Goal: Information Seeking & Learning: Find specific page/section

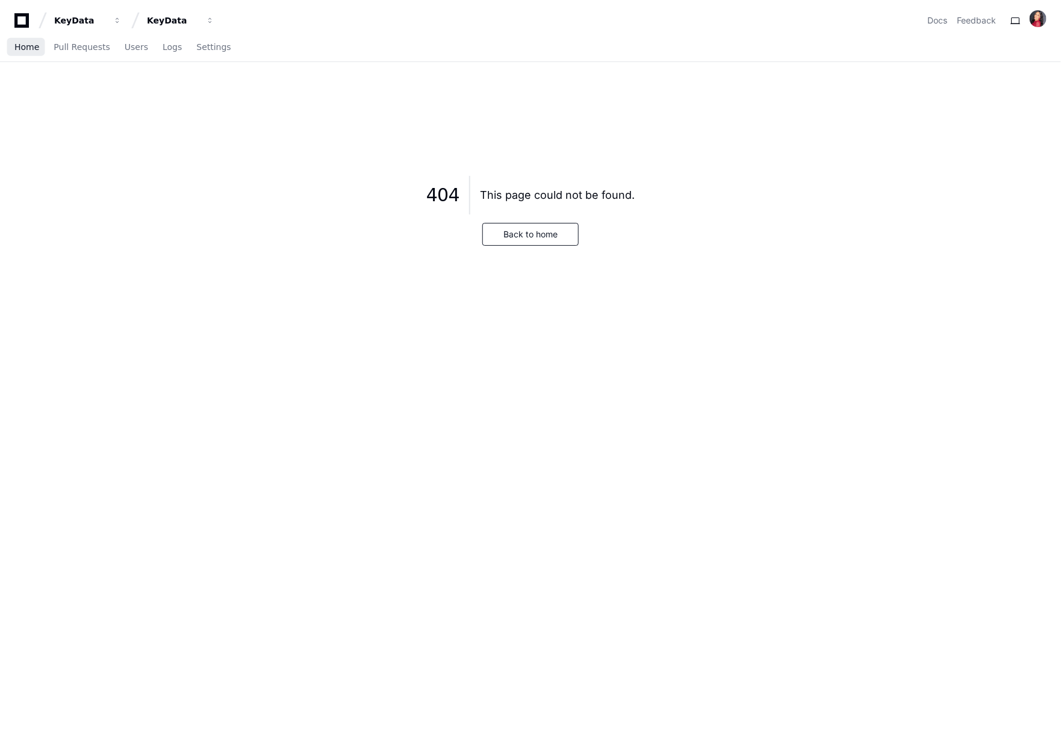
click at [28, 40] on link "Home" at bounding box center [26, 48] width 25 height 28
click at [32, 54] on link "Home" at bounding box center [26, 48] width 25 height 28
click at [31, 45] on span "Home" at bounding box center [26, 46] width 25 height 7
click at [524, 234] on button "Back to home" at bounding box center [530, 234] width 96 height 23
click at [20, 20] on icon at bounding box center [22, 20] width 24 height 14
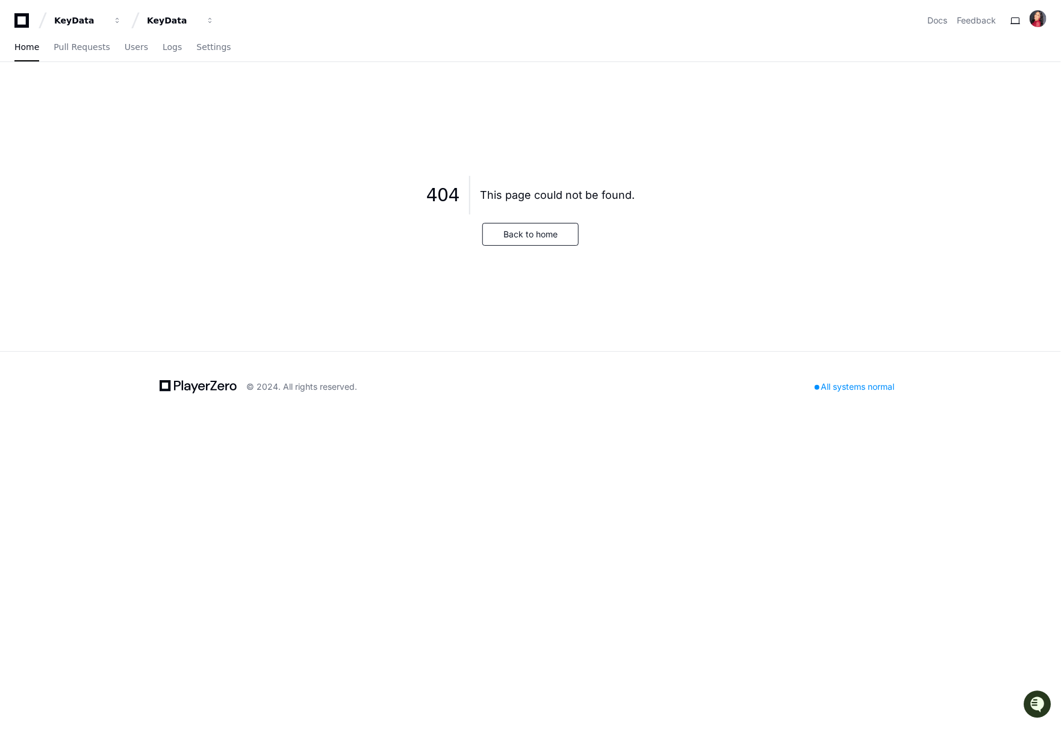
click at [20, 19] on icon at bounding box center [22, 20] width 24 height 14
click at [163, 22] on div "KeyData" at bounding box center [173, 20] width 52 height 12
click at [179, 89] on span "KeyData" at bounding box center [185, 88] width 38 height 14
click at [75, 48] on span "Pull Requests" at bounding box center [82, 46] width 56 height 7
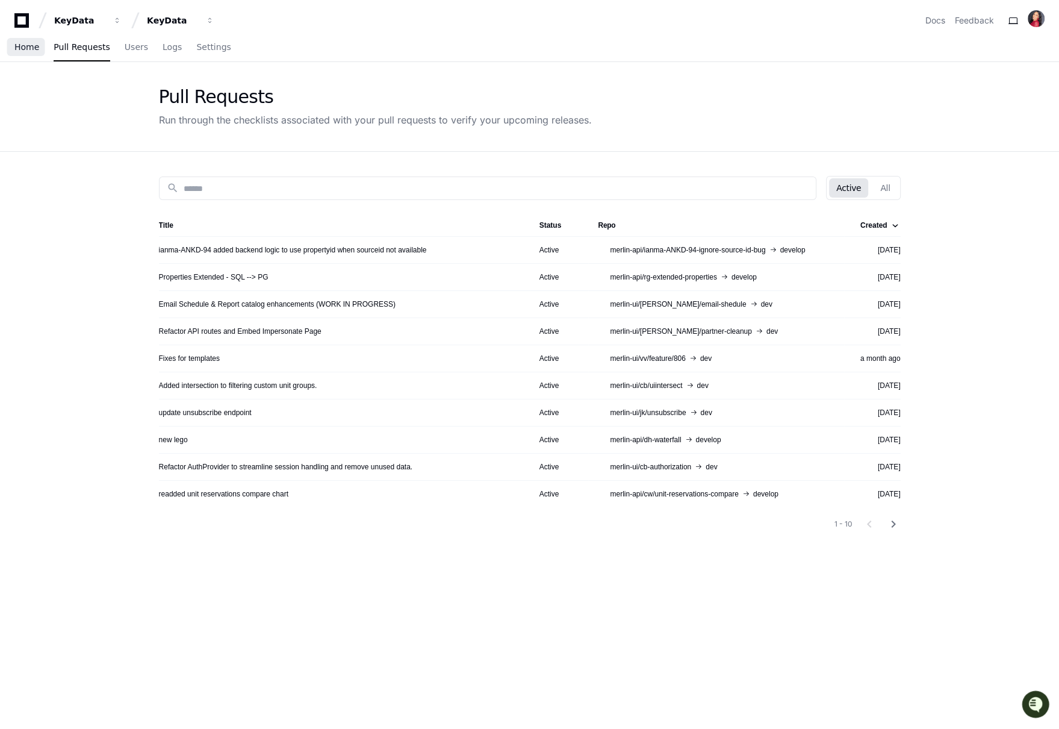
click at [25, 51] on span "Home" at bounding box center [26, 46] width 25 height 7
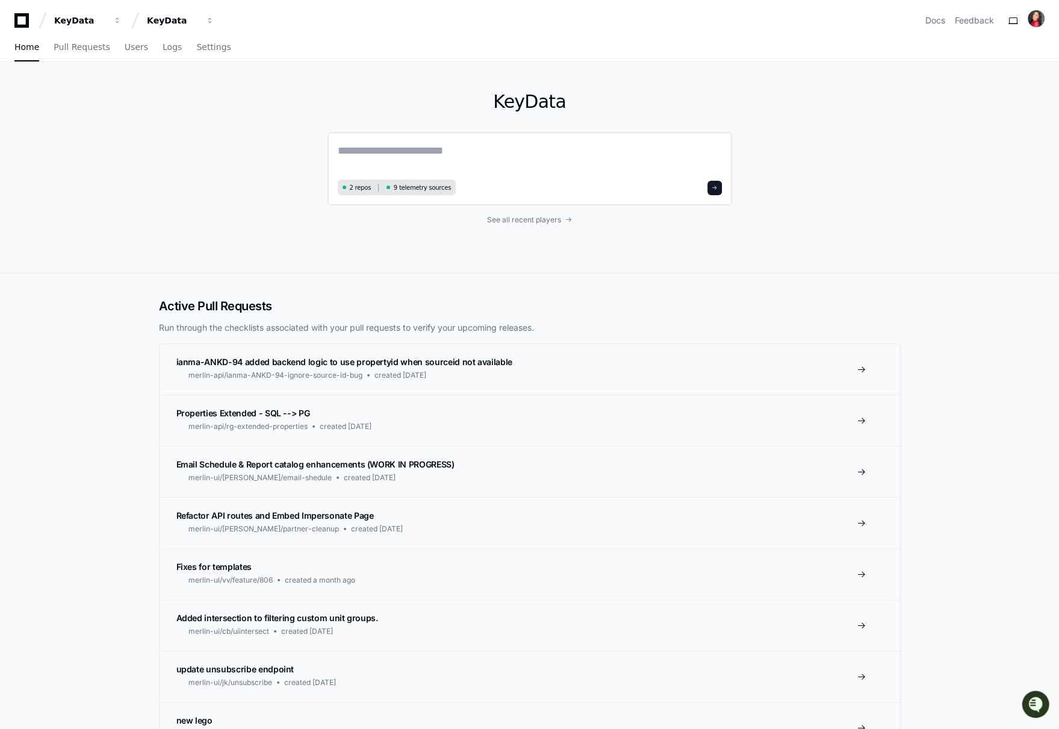
click at [714, 185] on span at bounding box center [715, 188] width 6 height 6
click at [562, 217] on link "See all recent players" at bounding box center [530, 220] width 405 height 10
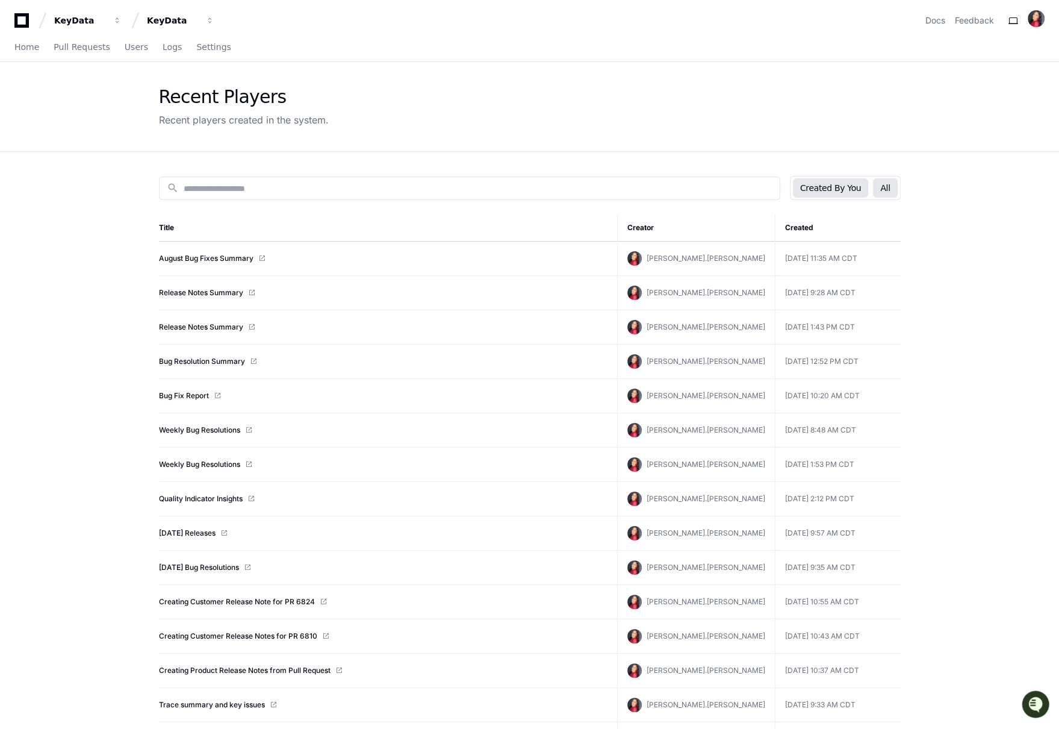
click at [883, 188] on button "All" at bounding box center [885, 187] width 24 height 19
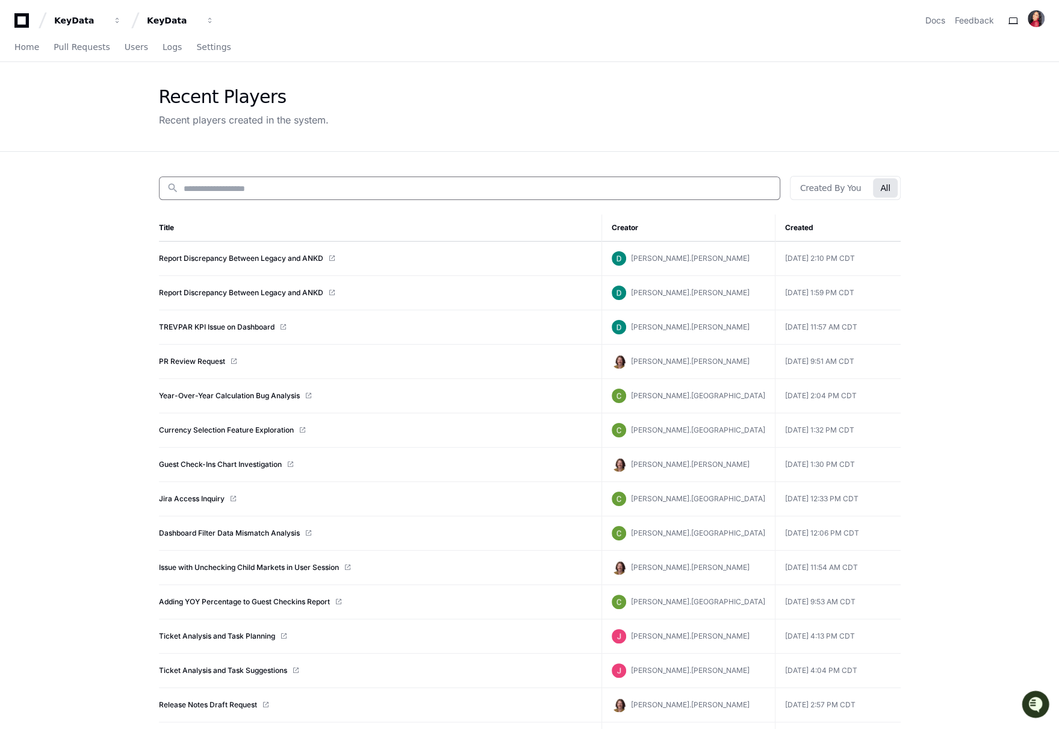
click at [320, 183] on input at bounding box center [478, 188] width 589 height 12
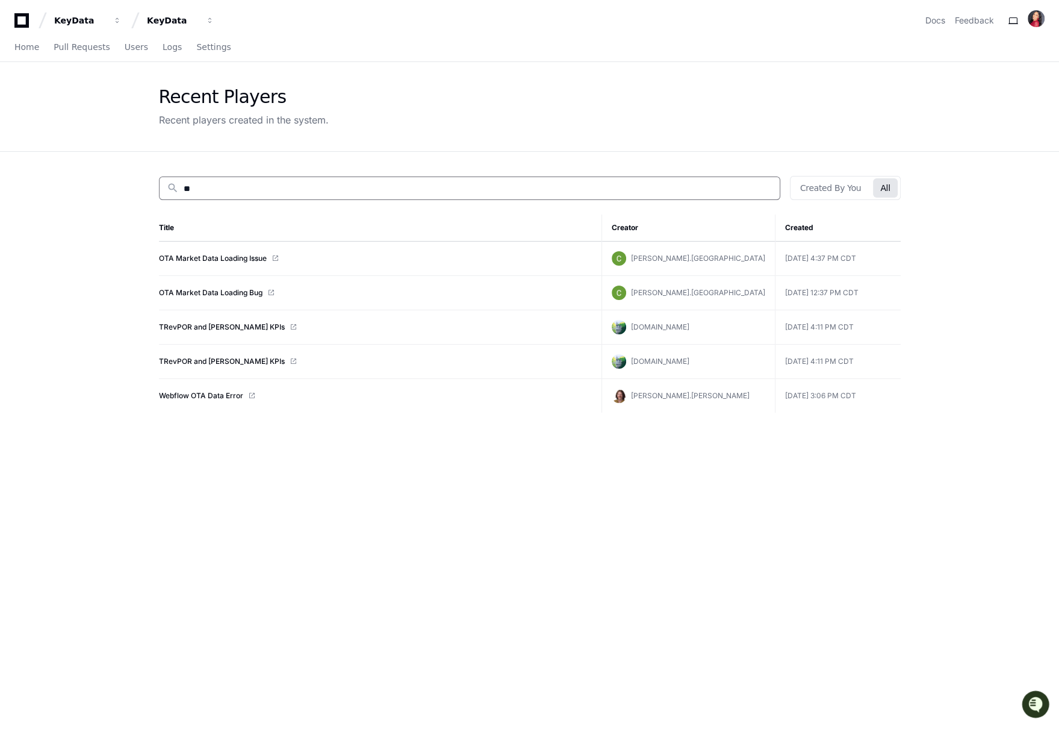
type input "*"
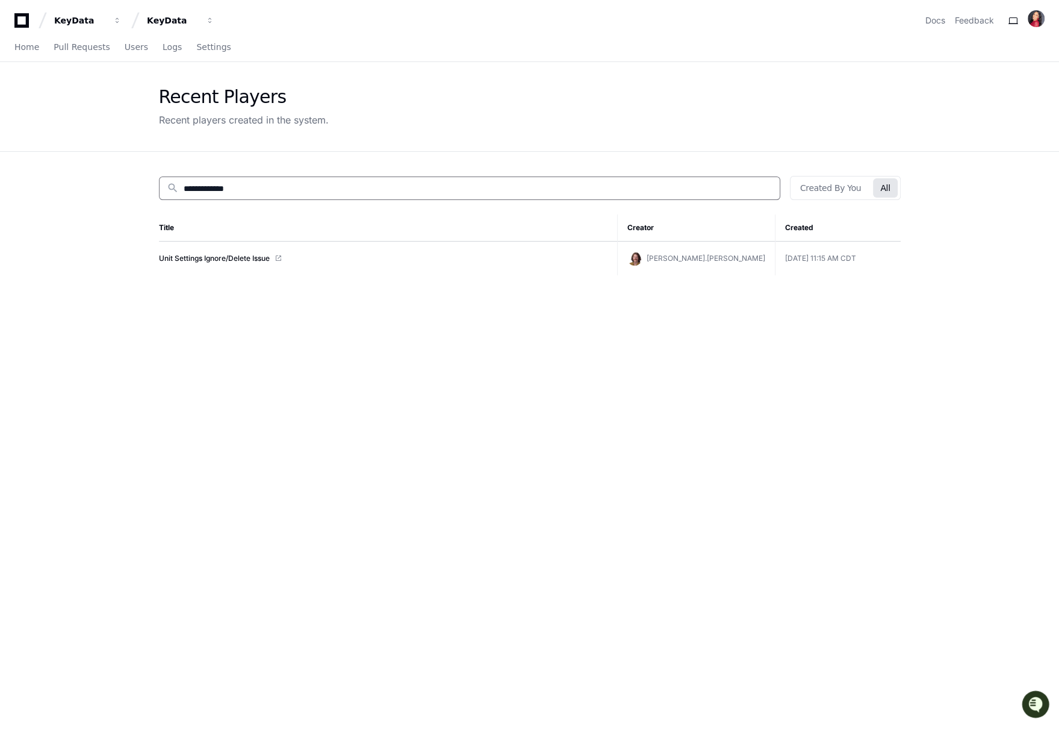
click at [293, 177] on div "**********" at bounding box center [470, 187] width 622 height 23
click at [291, 191] on input "**********" at bounding box center [478, 188] width 589 height 12
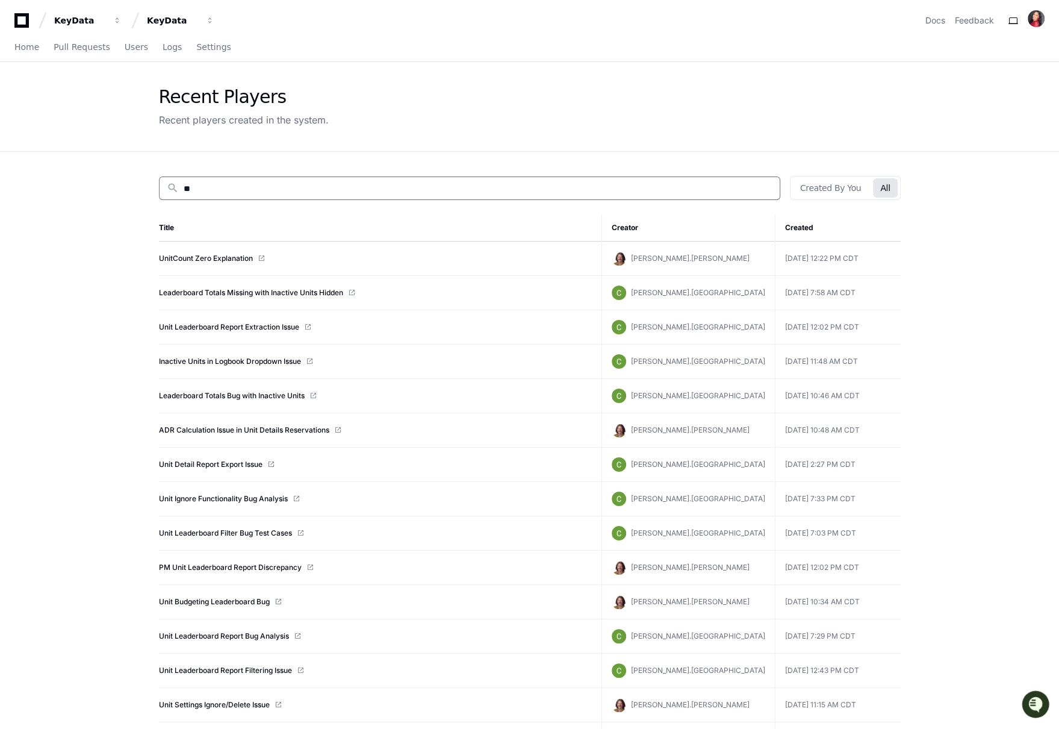
type input "*"
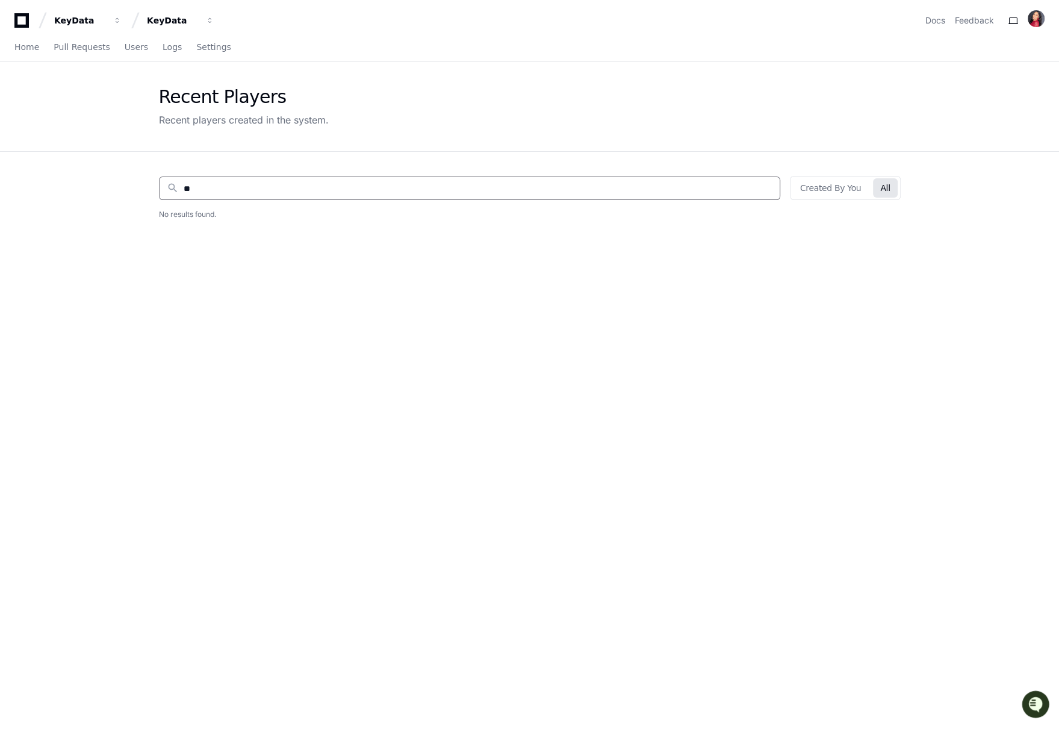
type input "*"
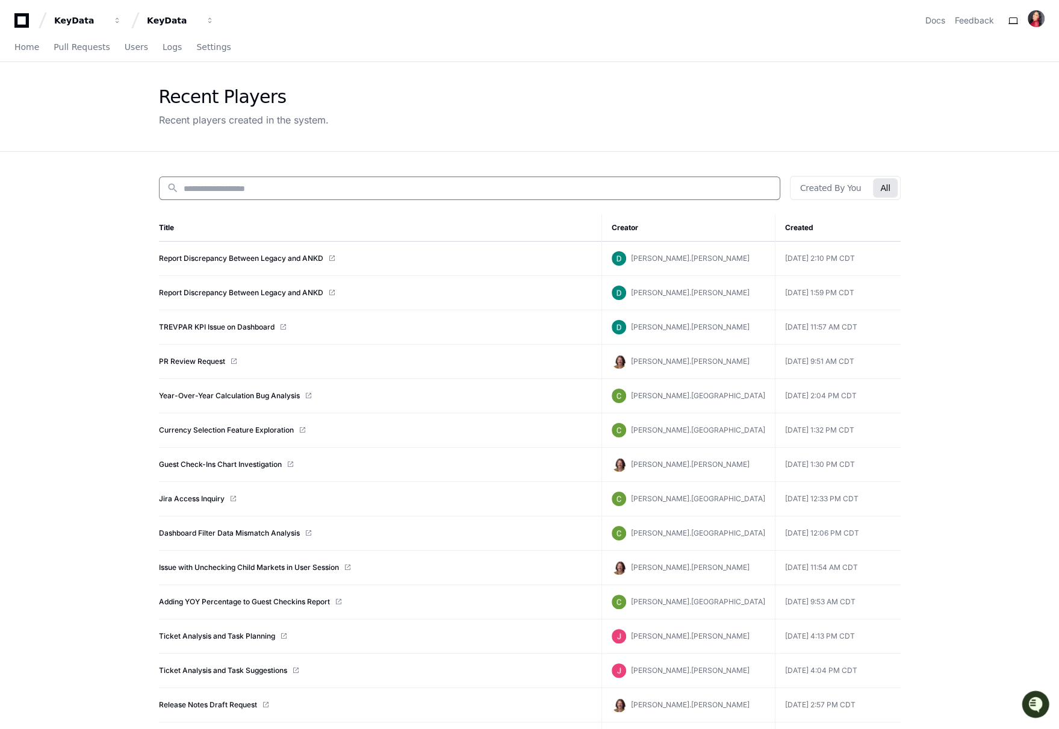
click at [693, 393] on span "[PERSON_NAME].[GEOGRAPHIC_DATA]" at bounding box center [698, 395] width 134 height 9
click at [506, 190] on input at bounding box center [478, 188] width 589 height 12
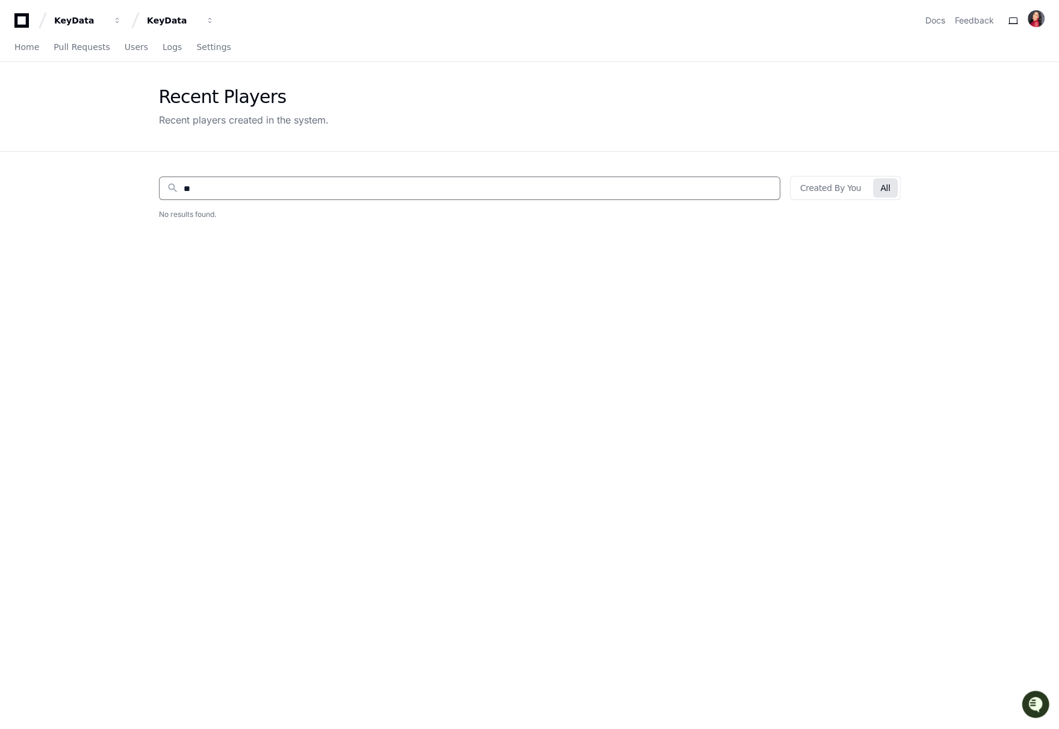
type input "*"
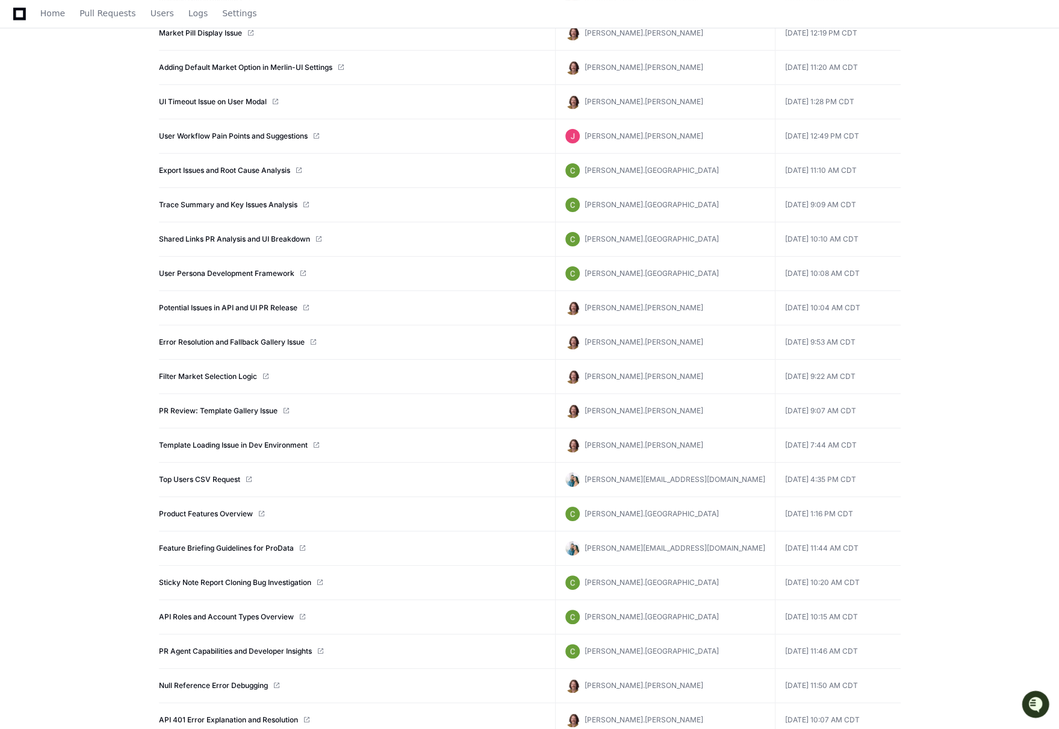
scroll to position [4381, 0]
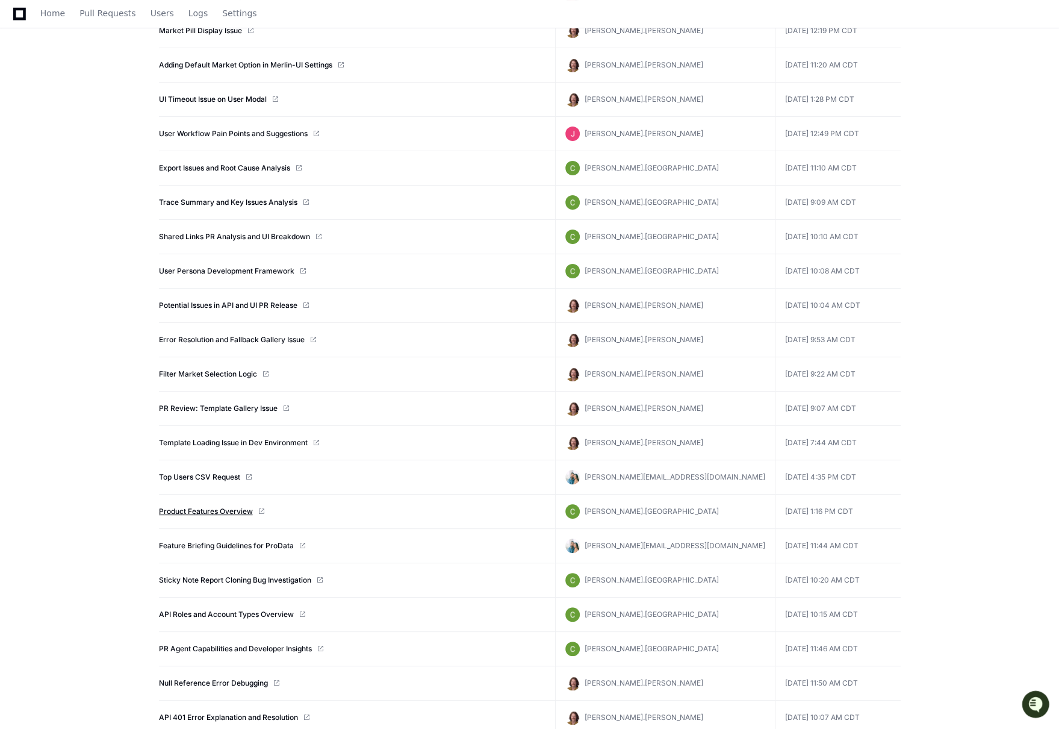
click at [225, 506] on link "Product Features Overview" at bounding box center [206, 511] width 94 height 10
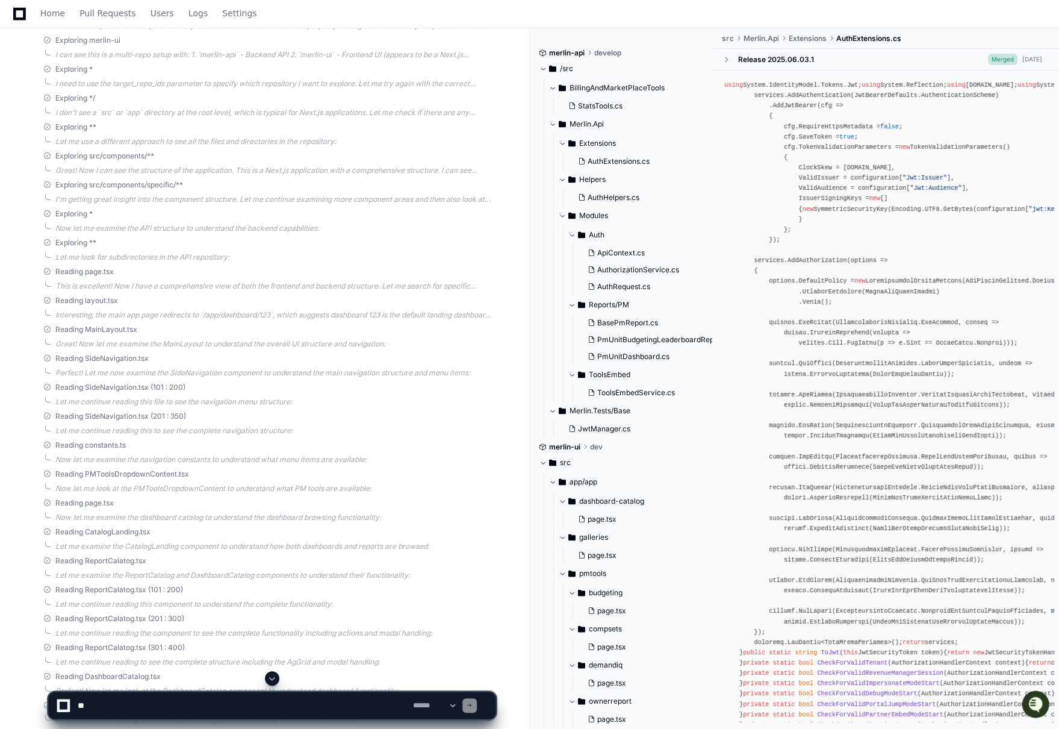
scroll to position [4845, 0]
